Goal: Task Accomplishment & Management: Use online tool/utility

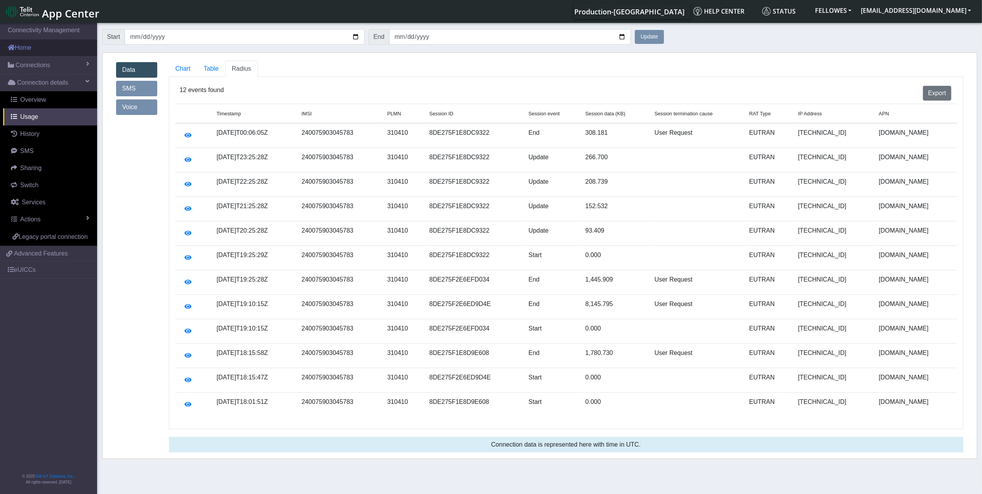
click at [38, 45] on link "Home" at bounding box center [48, 47] width 97 height 17
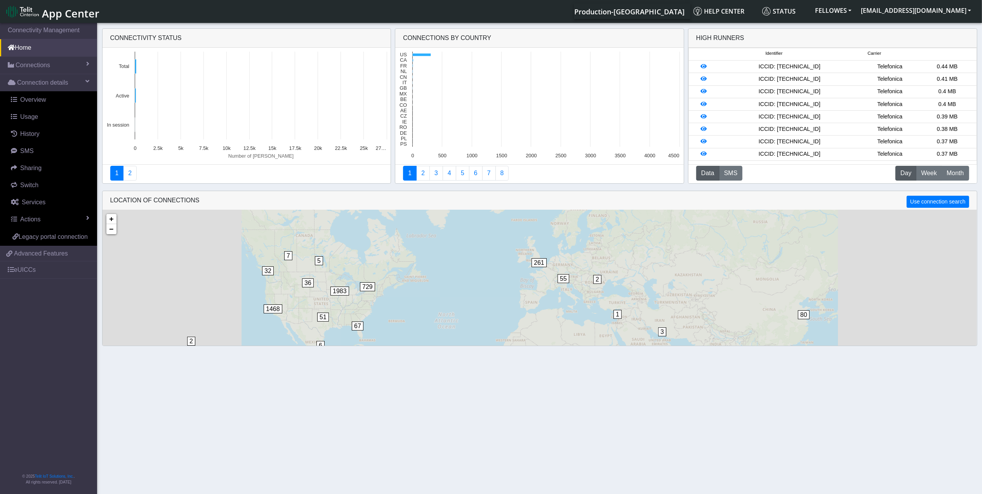
click at [54, 65] on link "Connections" at bounding box center [48, 65] width 97 height 17
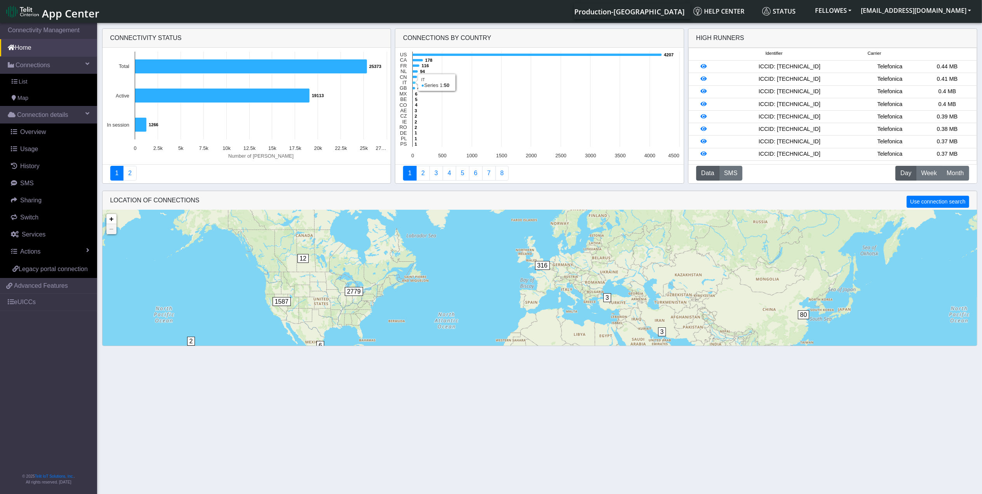
click at [415, 83] on icon at bounding box center [414, 83] width 3 height 3
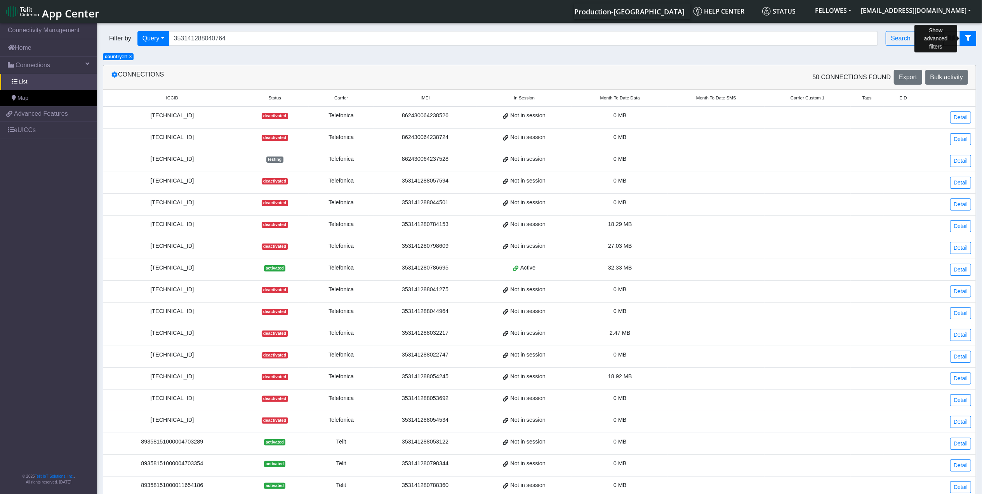
click at [783, 34] on button "fitlers menu" at bounding box center [968, 38] width 16 height 15
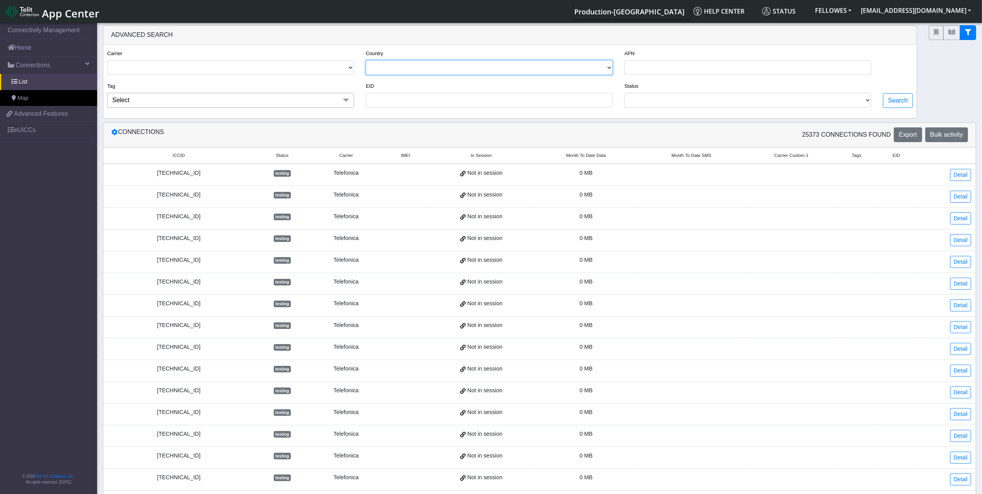
drag, startPoint x: 551, startPoint y: 65, endPoint x: 477, endPoint y: 75, distance: 74.0
click at [550, 65] on select "[GEOGRAPHIC_DATA] [GEOGRAPHIC_DATA] [GEOGRAPHIC_DATA] [GEOGRAPHIC_DATA] [GEOGRA…" at bounding box center [489, 67] width 247 height 15
select select "it"
click at [366, 61] on select "[GEOGRAPHIC_DATA] [GEOGRAPHIC_DATA] [GEOGRAPHIC_DATA] [GEOGRAPHIC_DATA] [GEOGRA…" at bounding box center [489, 67] width 247 height 15
click at [681, 81] on div "APN" at bounding box center [747, 65] width 259 height 33
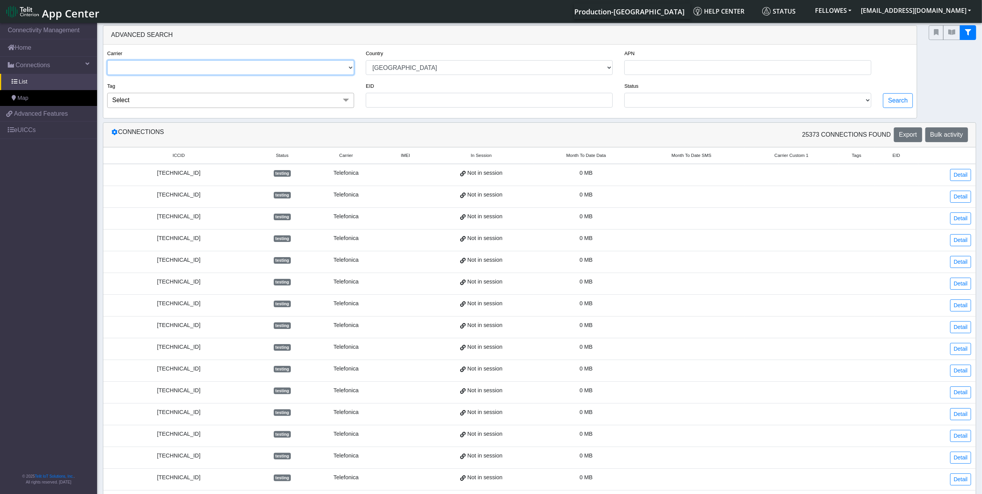
click at [308, 65] on select "TELIT AT&T-JASPER TELEFONICA" at bounding box center [230, 67] width 247 height 15
select select "telefonica"
click at [107, 61] on select "TELIT AT&T-JASPER TELEFONICA" at bounding box center [230, 67] width 247 height 15
click at [783, 106] on button "Search" at bounding box center [898, 100] width 30 height 15
select select "it"
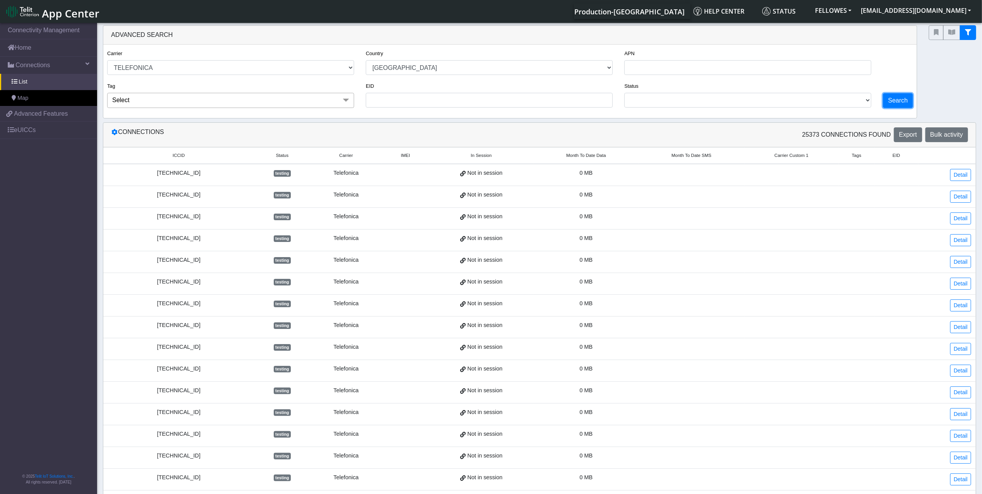
select select "telefonica"
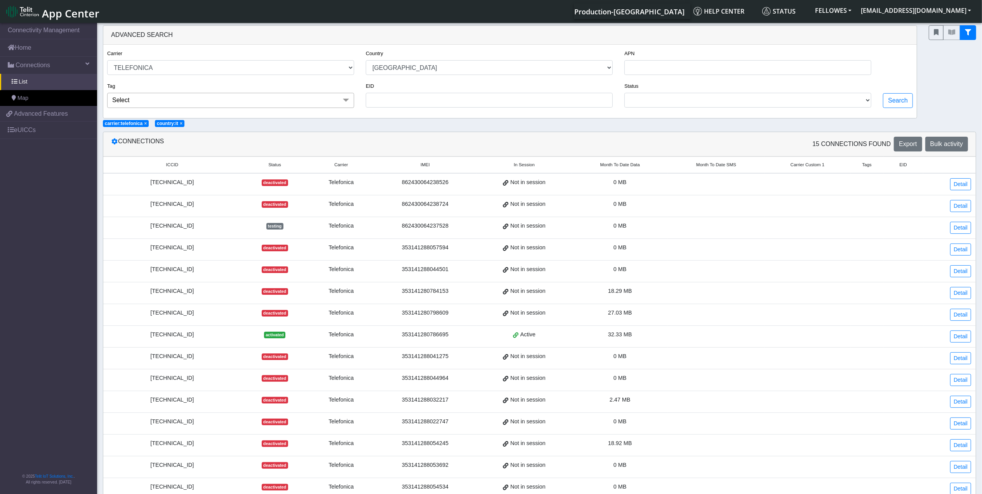
click at [276, 167] on span "Status" at bounding box center [274, 165] width 13 height 7
click at [276, 167] on span "Status" at bounding box center [269, 165] width 13 height 7
click at [194, 182] on div "[TECHNICAL_ID]" at bounding box center [172, 182] width 129 height 9
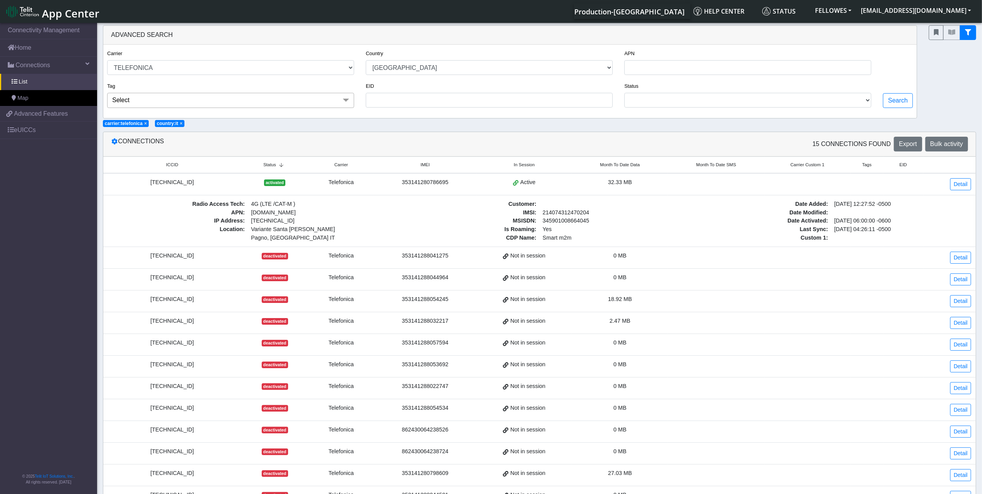
click at [783, 85] on div at bounding box center [952, 71] width 59 height 93
